Goal: Use online tool/utility: Utilize a website feature to perform a specific function

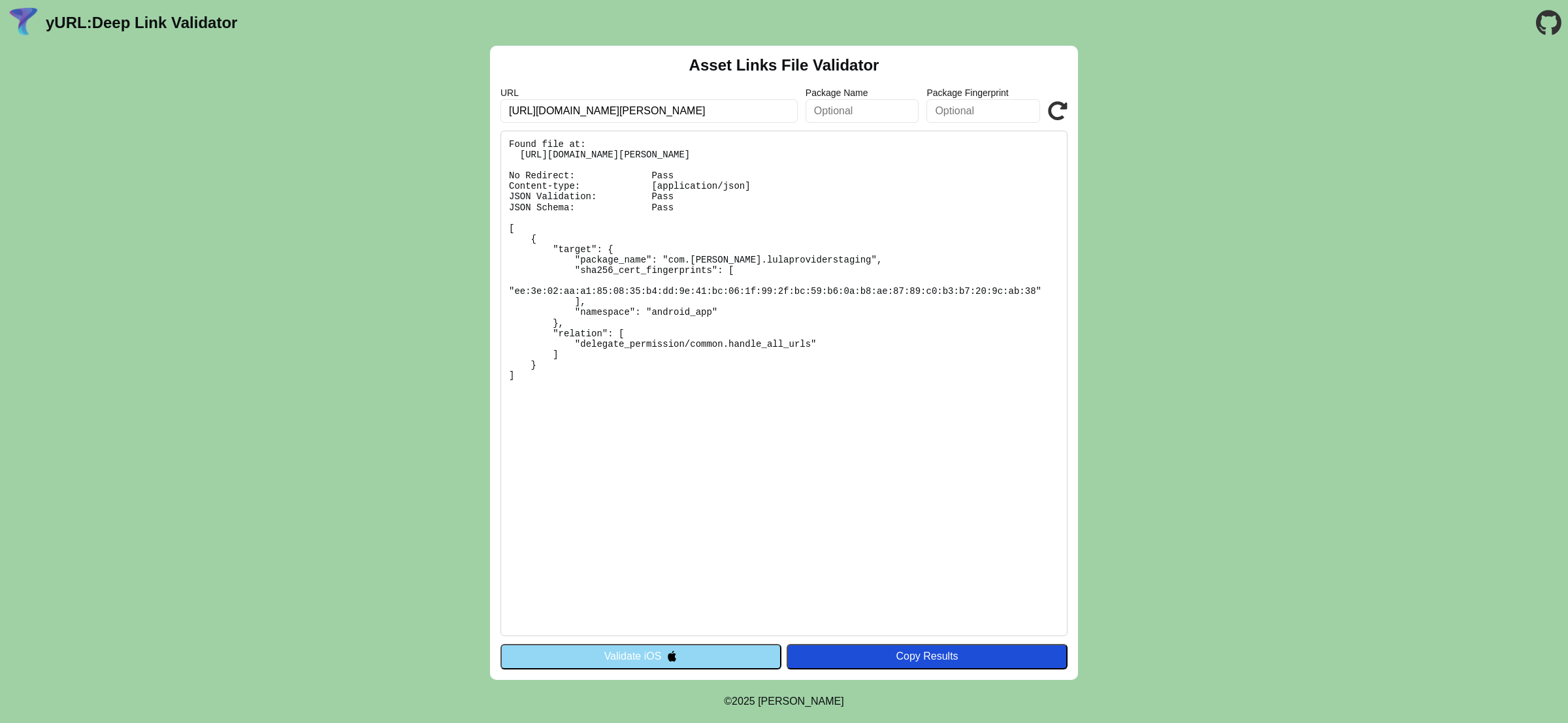
click at [1056, 109] on icon at bounding box center [1057, 111] width 19 height 19
click at [605, 108] on input "https://l.lula-staging.com/o8oSMtN3" at bounding box center [649, 111] width 297 height 24
type input "[URL][DOMAIN_NAME][PERSON_NAME]"
click at [1059, 101] on icon at bounding box center [1057, 111] width 19 height 19
click at [576, 115] on input "[URL][DOMAIN_NAME][PERSON_NAME]" at bounding box center [649, 111] width 297 height 24
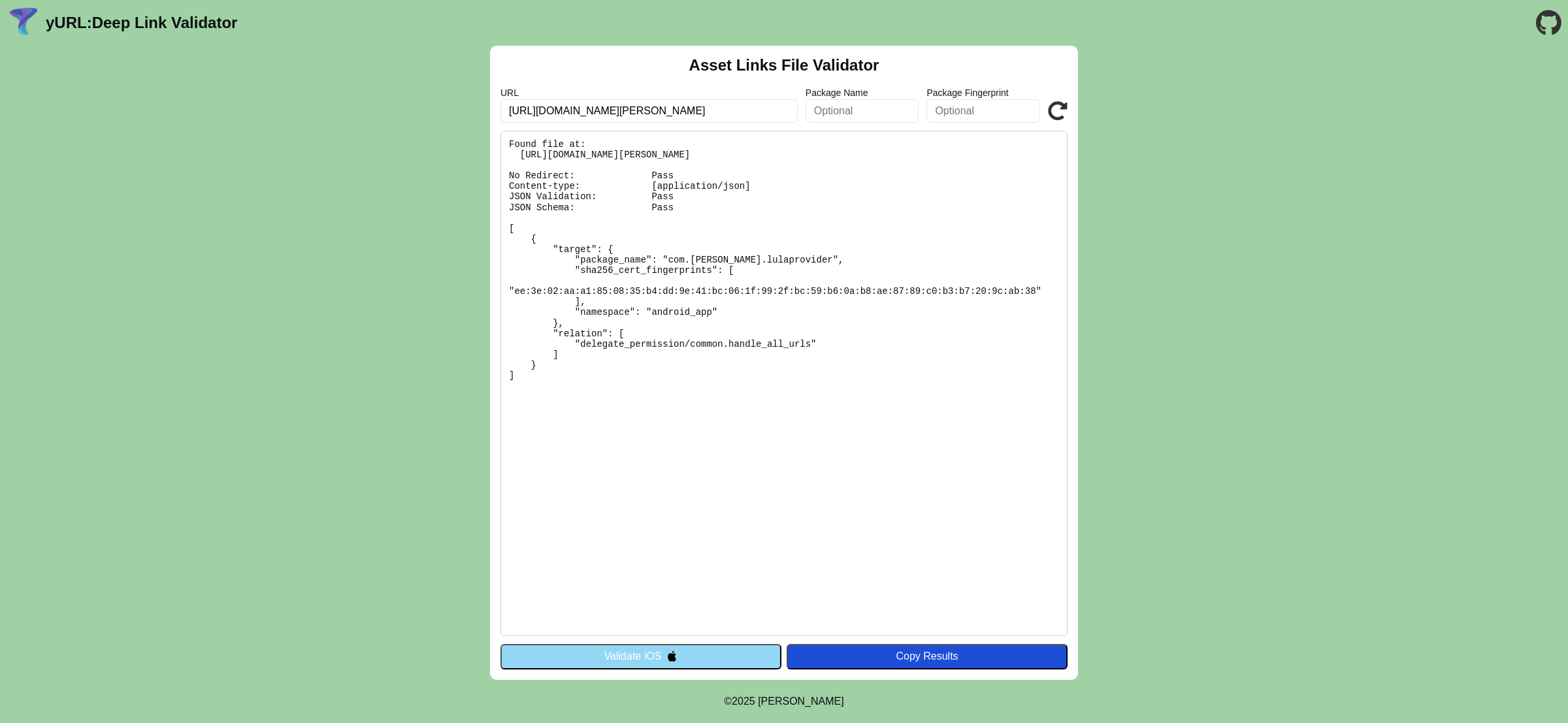
click at [576, 115] on input "https://l.lula.life/o8oSMtN3" at bounding box center [649, 111] width 297 height 24
type input "https://l.lula.io/o8oSMtN3"
click at [1050, 109] on icon at bounding box center [1057, 111] width 19 height 19
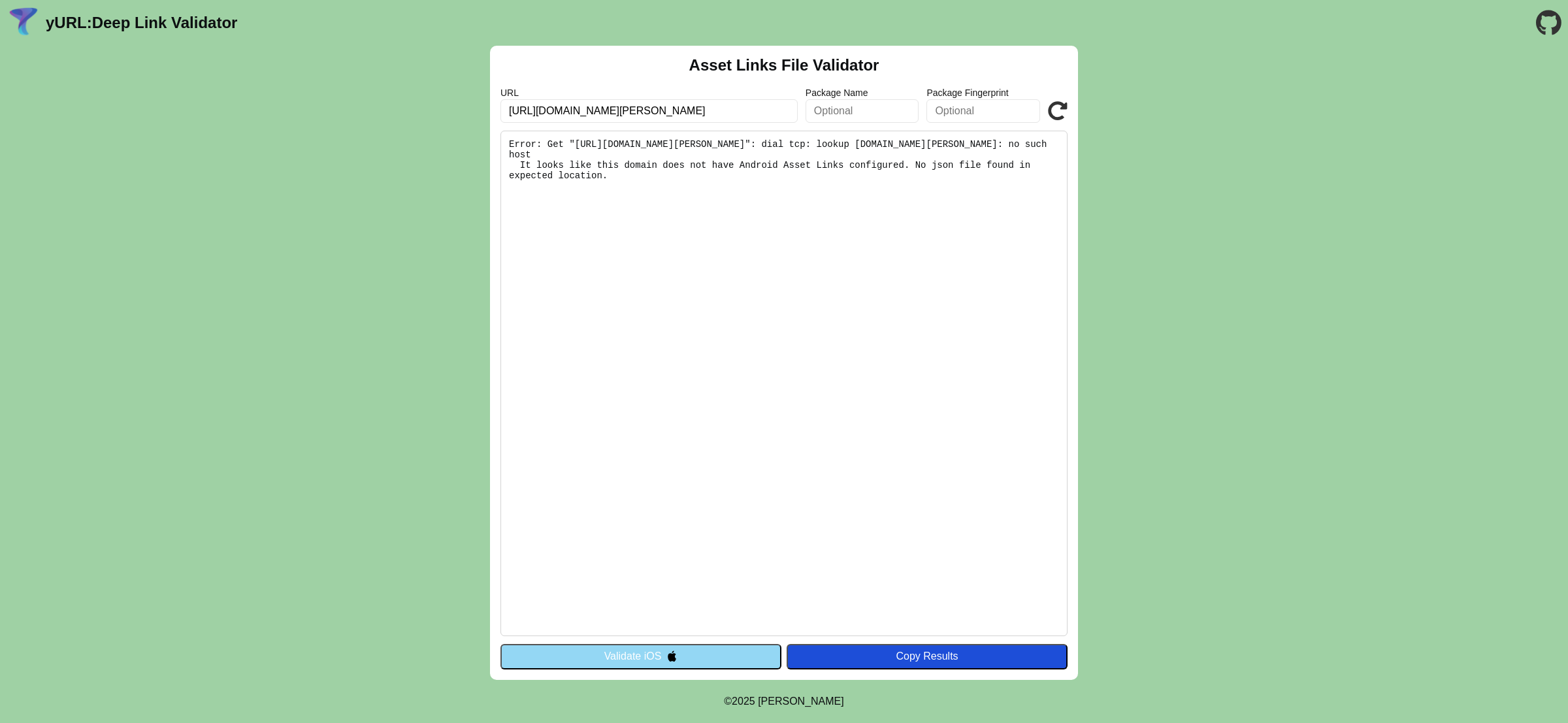
click at [553, 111] on input "[URL][DOMAIN_NAME][PERSON_NAME]" at bounding box center [649, 111] width 297 height 24
type input "https://*.lula.io/o8oSMtN3"
click at [1049, 106] on icon at bounding box center [1057, 111] width 19 height 19
click at [551, 111] on input "https://*.lula.io/o8oSMtN3" at bounding box center [649, 111] width 297 height 24
type input "[URL][PERSON_NAME][DOMAIN_NAME]"
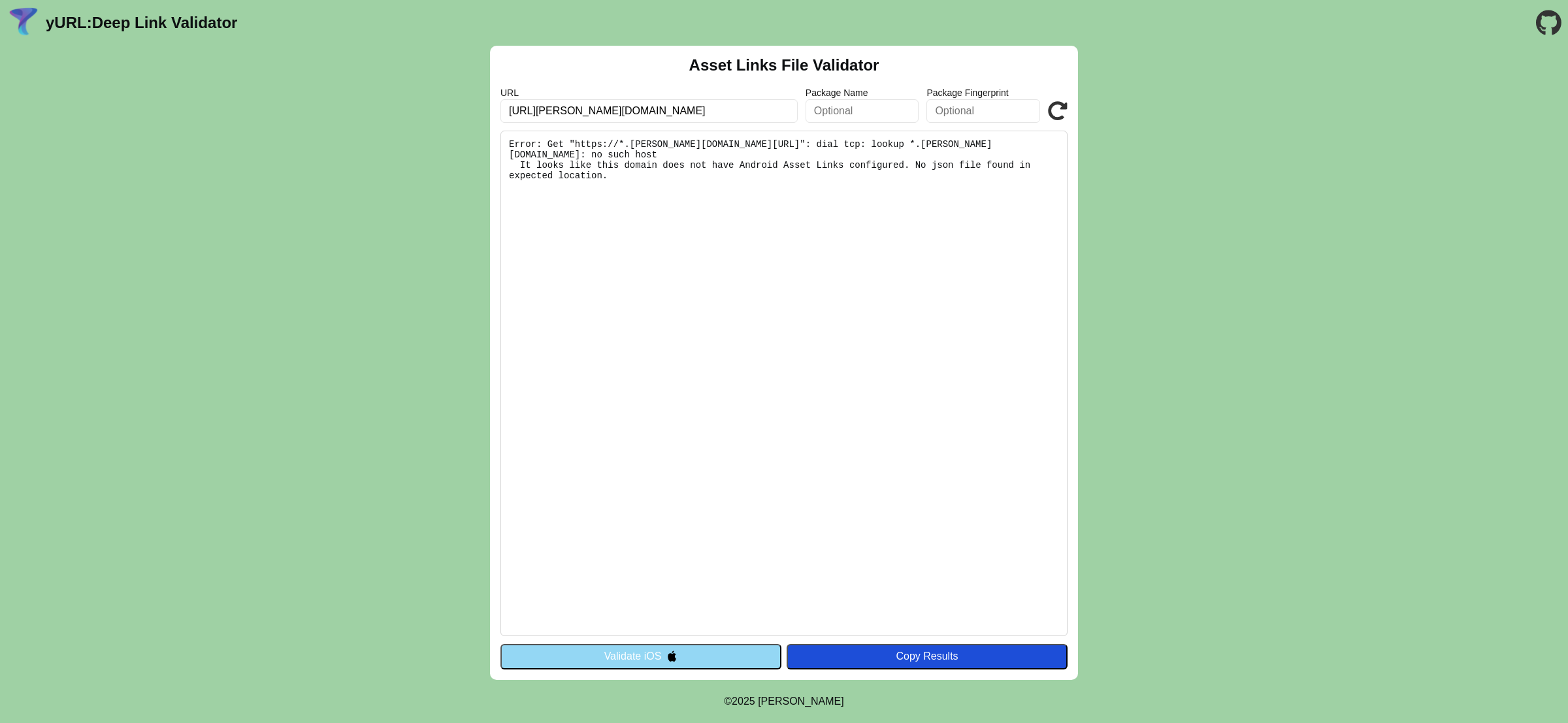
click at [1048, 104] on div "URL https://lula.io/o8oSMtN3 Package Name Package Fingerprint Validate" at bounding box center [784, 106] width 567 height 35
click at [1058, 110] on icon at bounding box center [1057, 111] width 19 height 19
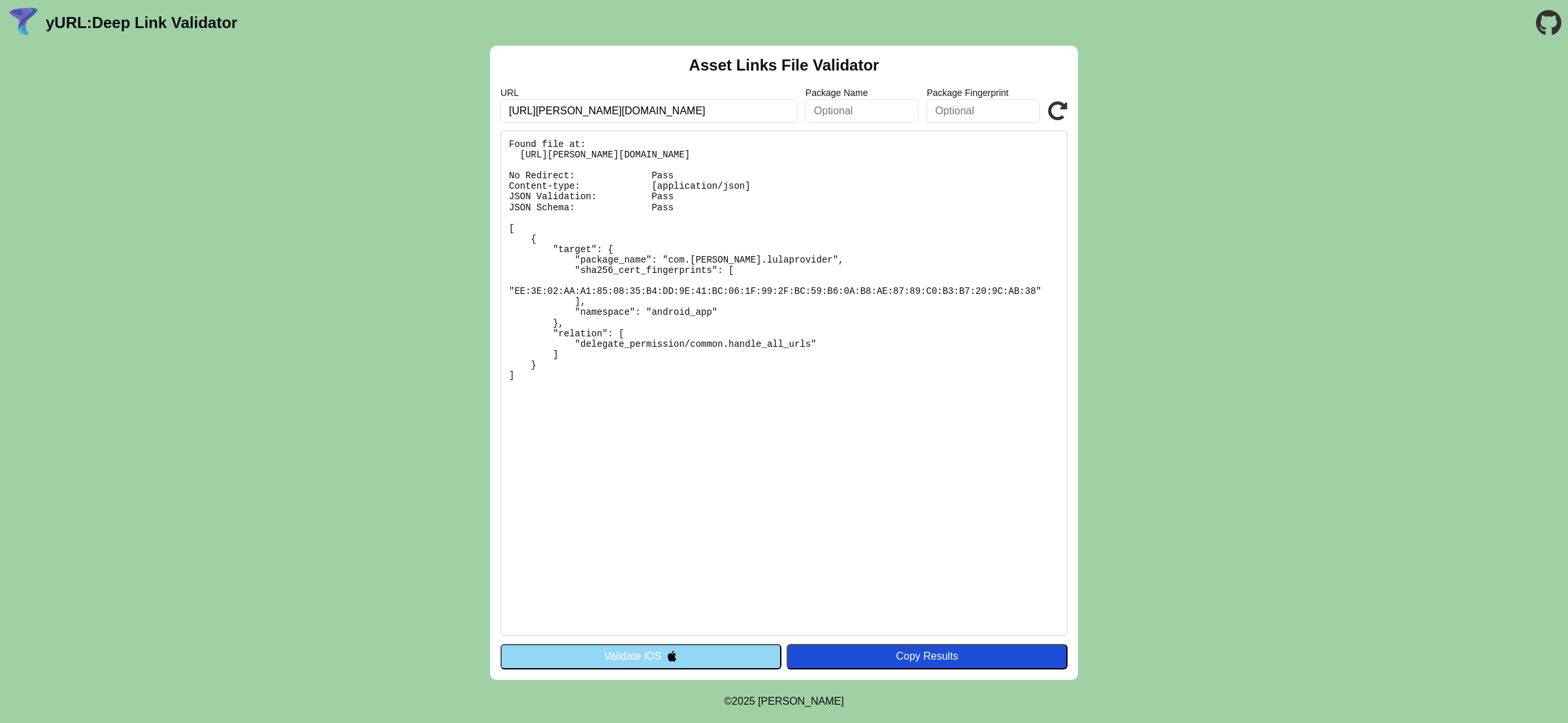
click at [545, 113] on input "[URL][PERSON_NAME][DOMAIN_NAME]" at bounding box center [649, 111] width 297 height 24
type input "[URL][PERSON_NAME]-staging.com/o8oSMtN3"
click at [1065, 106] on icon at bounding box center [1057, 111] width 19 height 19
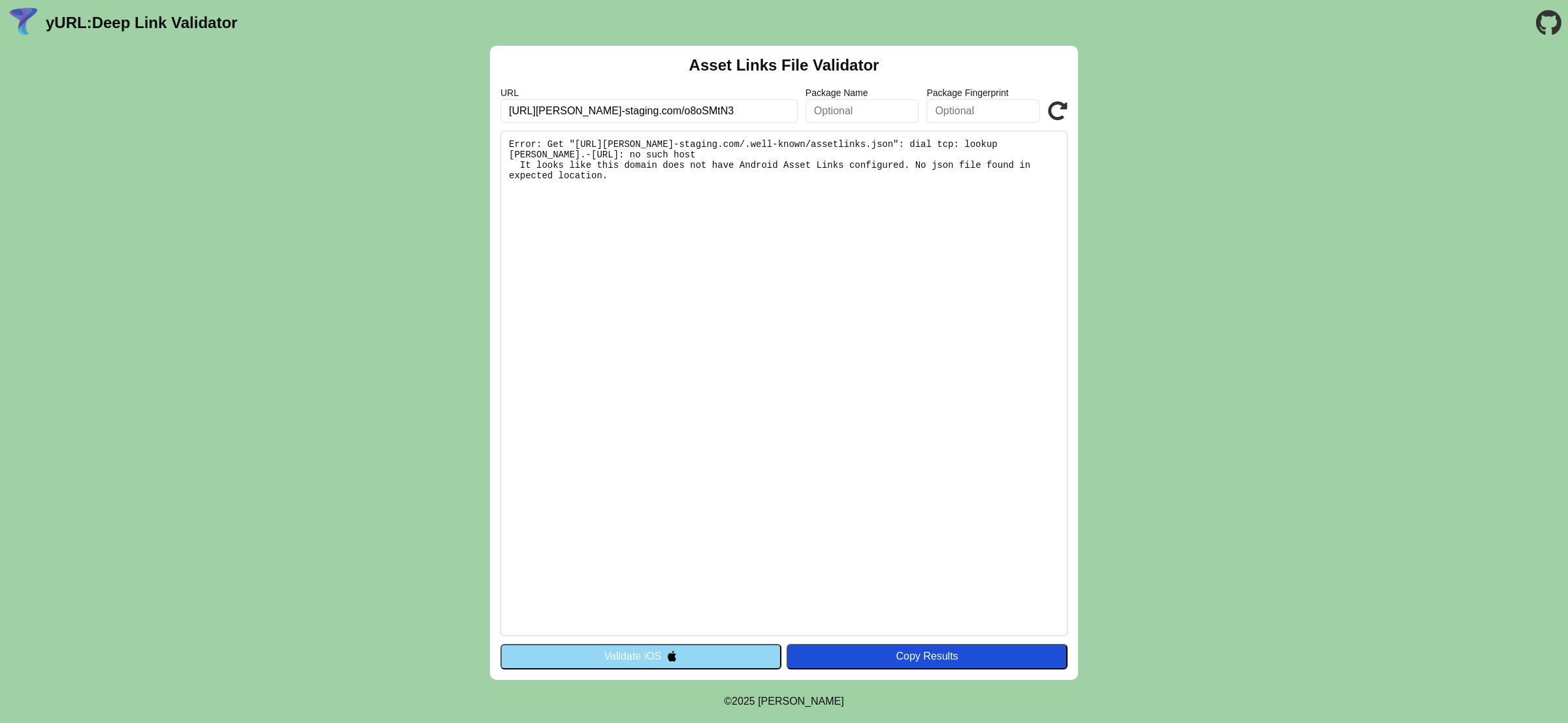
click at [545, 115] on input "[URL][PERSON_NAME]-staging.com/o8oSMtN3" at bounding box center [649, 111] width 297 height 24
type input "https://lula-staging.com/o8oSMtN3"
click at [1058, 117] on icon at bounding box center [1057, 111] width 19 height 19
